Goal: Task Accomplishment & Management: Use online tool/utility

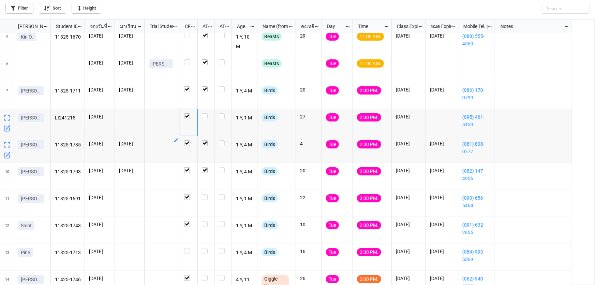
scroll to position [82, 0]
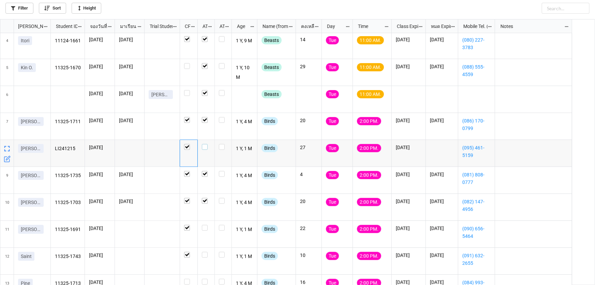
click at [204, 144] on label "grid" at bounding box center [206, 144] width 9 height 0
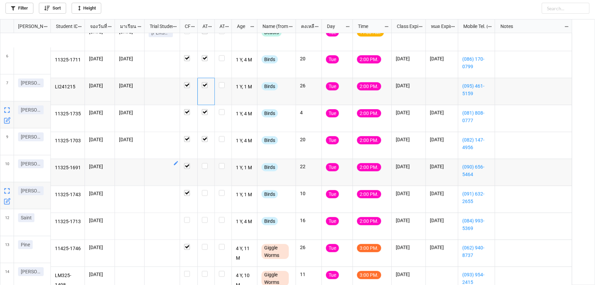
scroll to position [144, 0]
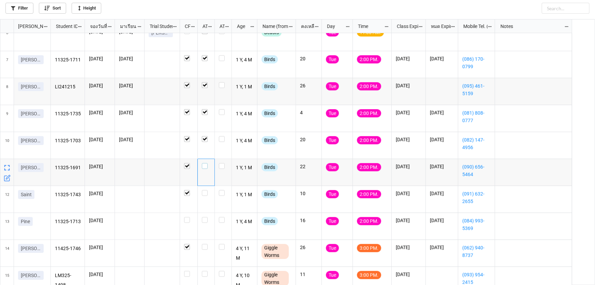
click at [206, 163] on label "grid" at bounding box center [206, 163] width 9 height 0
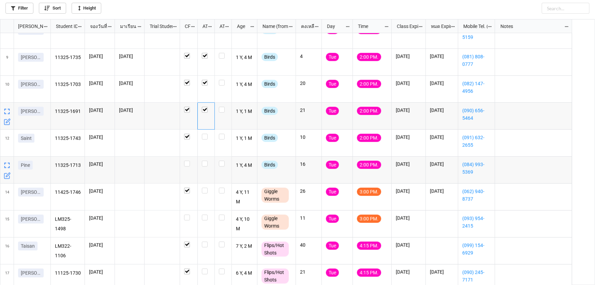
scroll to position [206, 0]
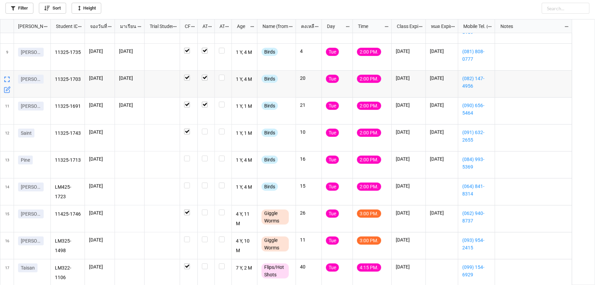
scroll to position [217, 0]
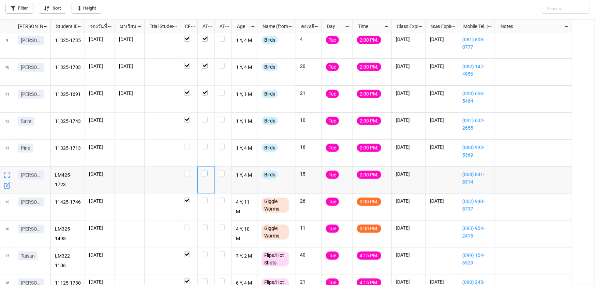
click at [204, 171] on label "grid" at bounding box center [206, 171] width 9 height 0
click at [205, 144] on label "grid" at bounding box center [206, 144] width 9 height 0
checkbox input "true"
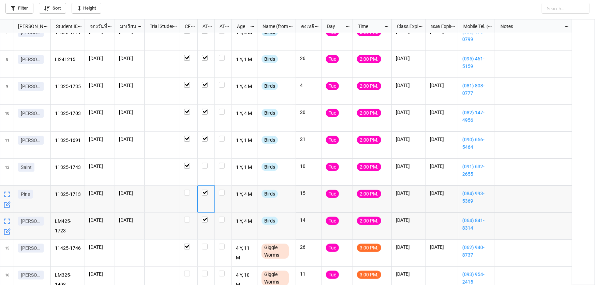
scroll to position [0, 0]
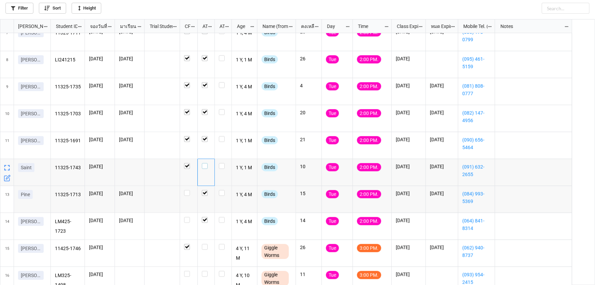
click at [204, 163] on label "grid" at bounding box center [206, 163] width 9 height 0
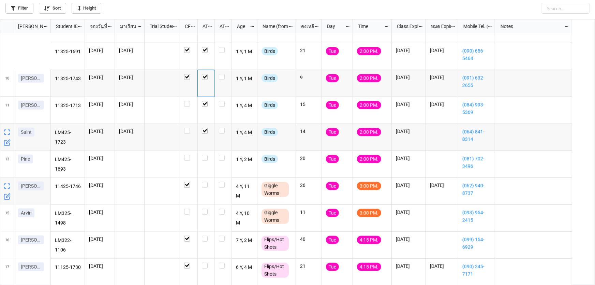
scroll to position [260, 0]
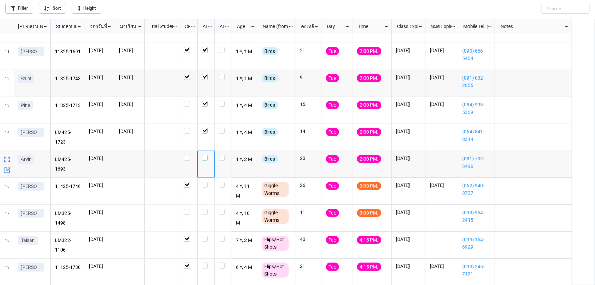
click at [205, 155] on label "grid" at bounding box center [206, 155] width 9 height 0
click at [205, 182] on label "grid" at bounding box center [206, 182] width 9 height 0
checkbox input "true"
click at [207, 74] on label "grid" at bounding box center [206, 74] width 9 height 0
click at [6, 88] on icon "grid" at bounding box center [7, 89] width 7 height 7
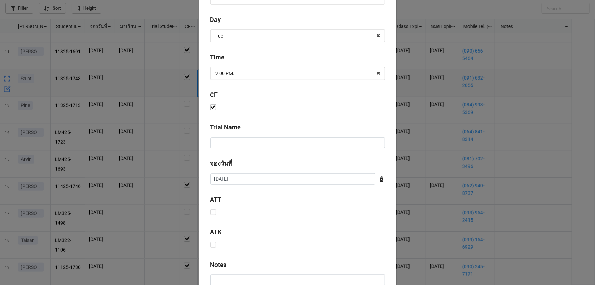
scroll to position [276, 0]
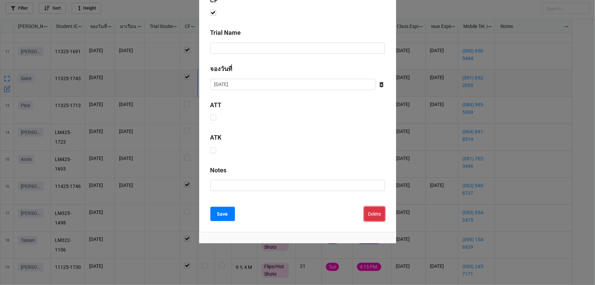
click at [374, 215] on button "Delete" at bounding box center [374, 214] width 21 height 14
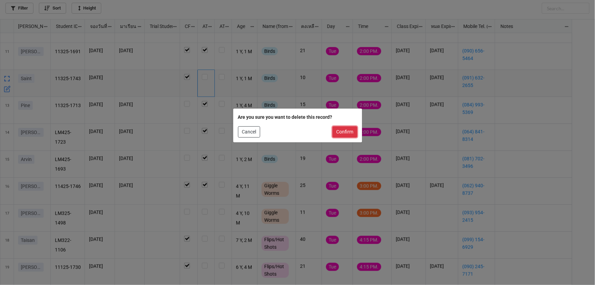
click at [344, 130] on button "Confirm" at bounding box center [345, 132] width 25 height 12
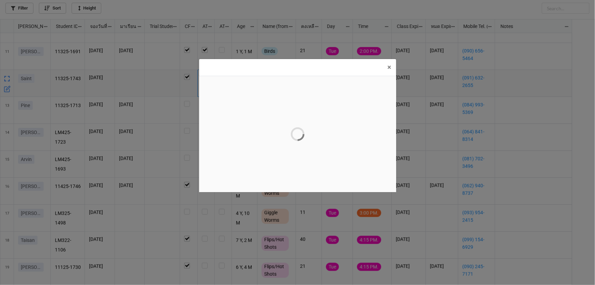
scroll to position [0, 0]
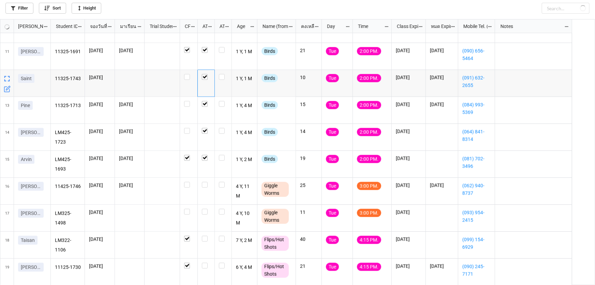
checkbox input "false"
checkbox input "true"
checkbox input "false"
checkbox input "true"
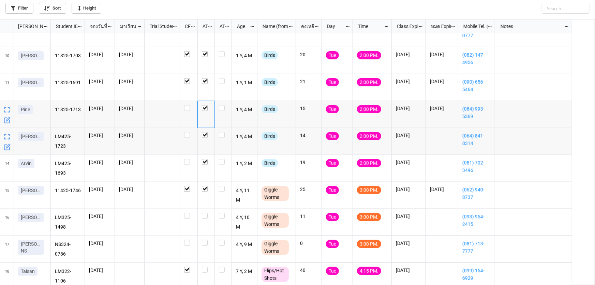
scroll to position [260, 0]
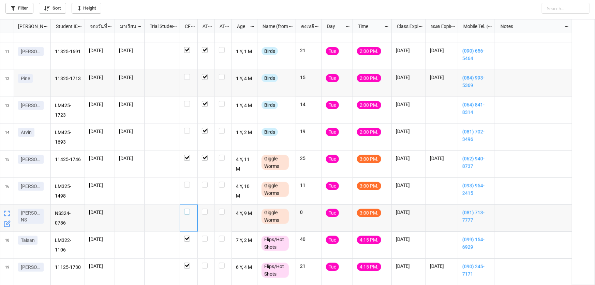
click at [187, 209] on label "grid" at bounding box center [188, 209] width 9 height 0
click at [203, 209] on label "grid" at bounding box center [206, 209] width 9 height 0
